Goal: Task Accomplishment & Management: Use online tool/utility

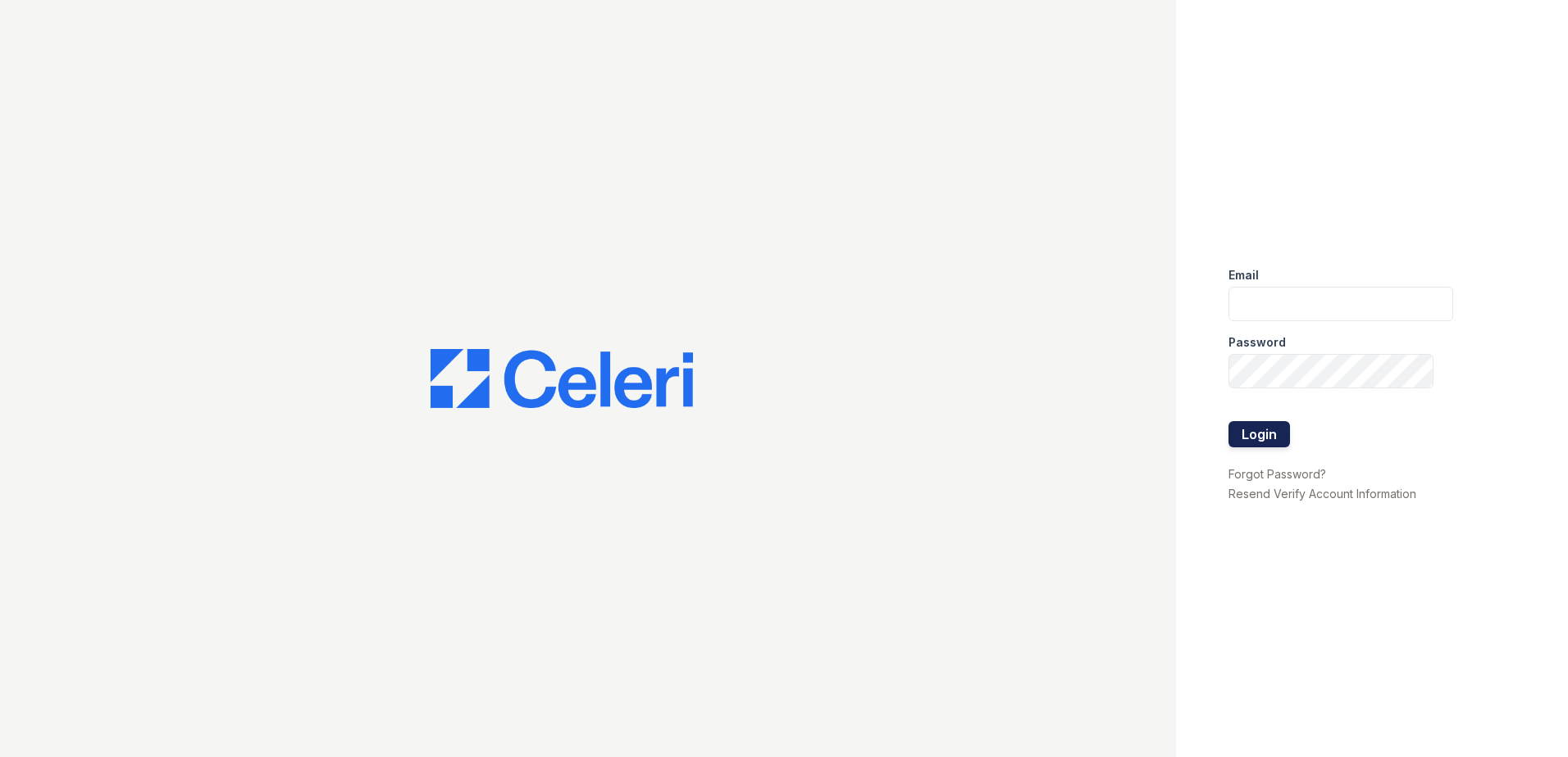
type input "[EMAIL_ADDRESS][DOMAIN_NAME]"
click at [1282, 421] on button "Login" at bounding box center [1259, 434] width 61 height 26
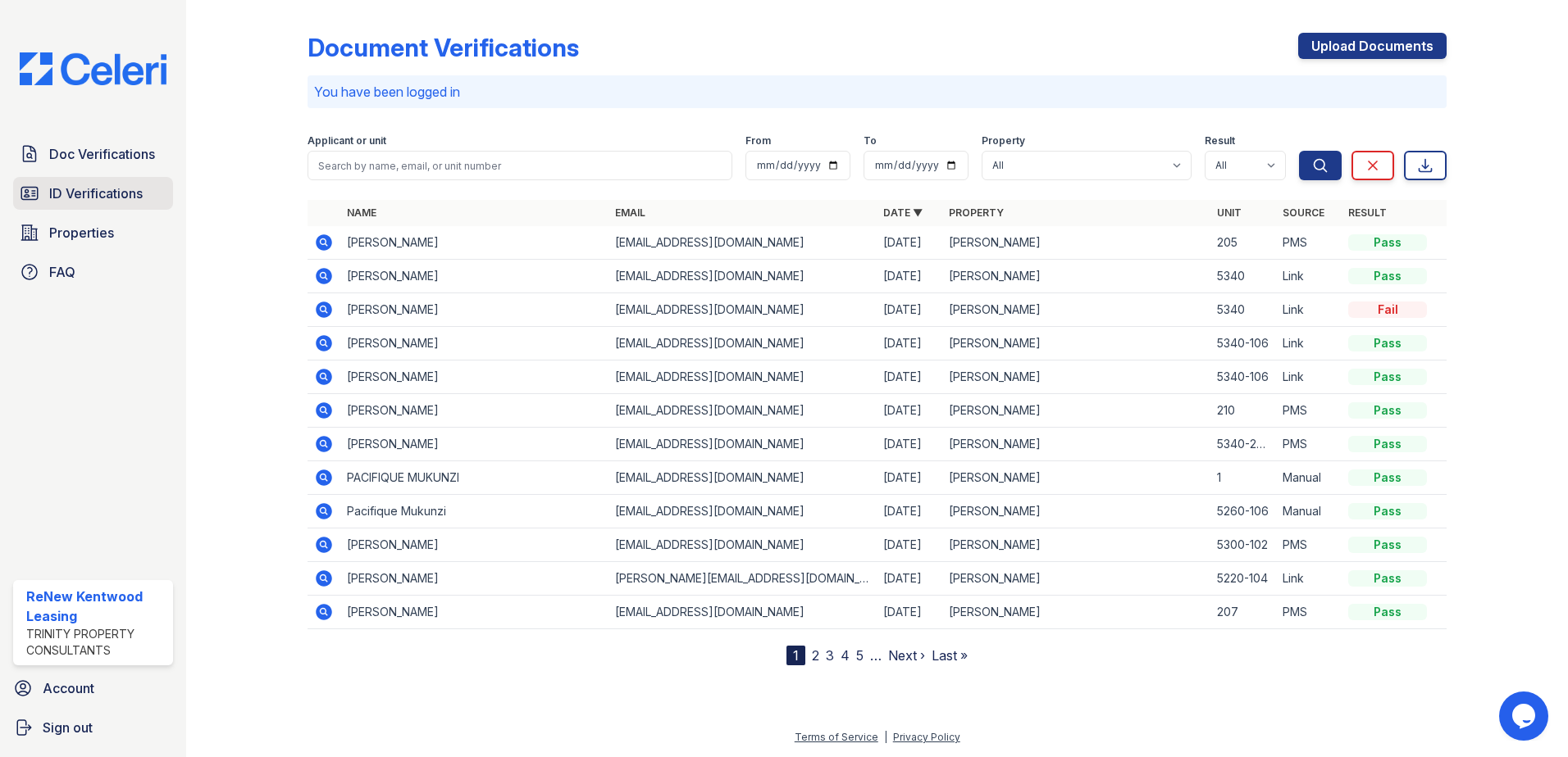
click at [107, 190] on span "ID Verifications" at bounding box center [96, 193] width 94 height 19
